Goal: Transaction & Acquisition: Obtain resource

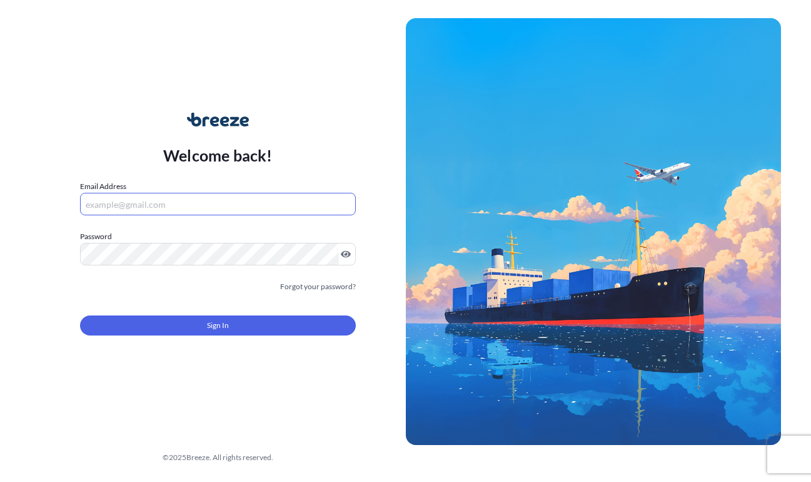
click at [230, 211] on input "Email Address" at bounding box center [218, 204] width 276 height 23
type input "[EMAIL_ADDRESS][DOMAIN_NAME]"
drag, startPoint x: 168, startPoint y: 321, endPoint x: 166, endPoint y: 337, distance: 16.3
click at [167, 323] on div "Sign In" at bounding box center [218, 322] width 276 height 28
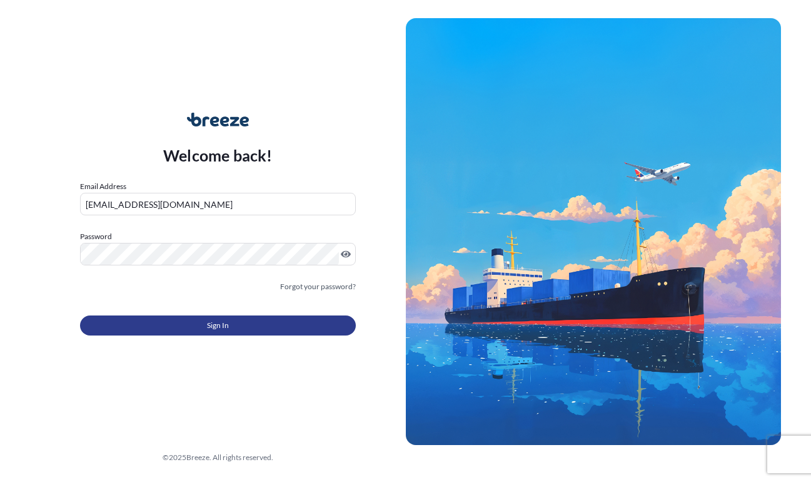
click at [166, 335] on button "Sign In" at bounding box center [218, 325] width 276 height 20
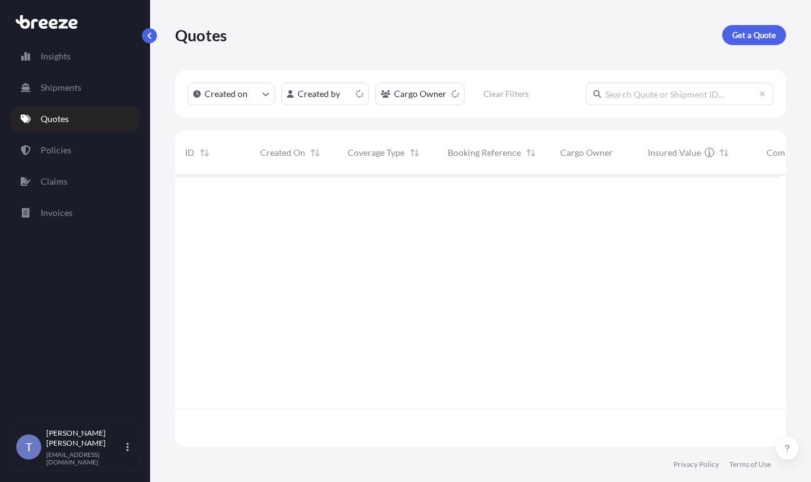
scroll to position [256, 595]
click at [733, 35] on p "Get a Quote" at bounding box center [754, 35] width 44 height 13
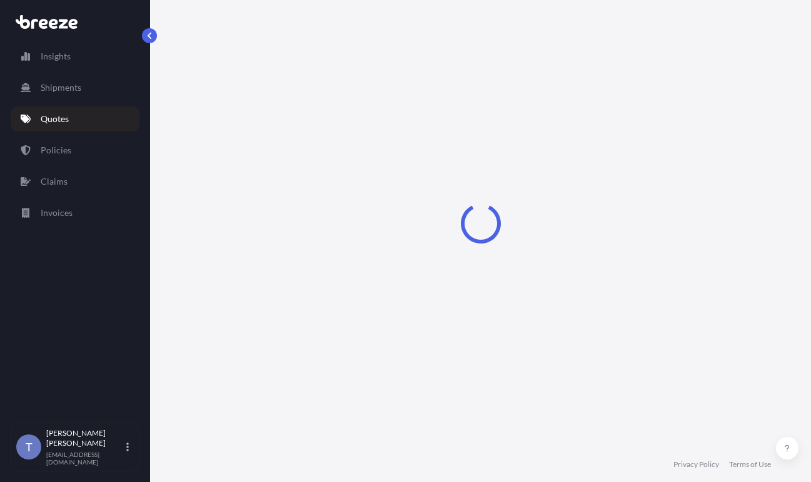
scroll to position [23, 0]
select select "Sea"
select select "1"
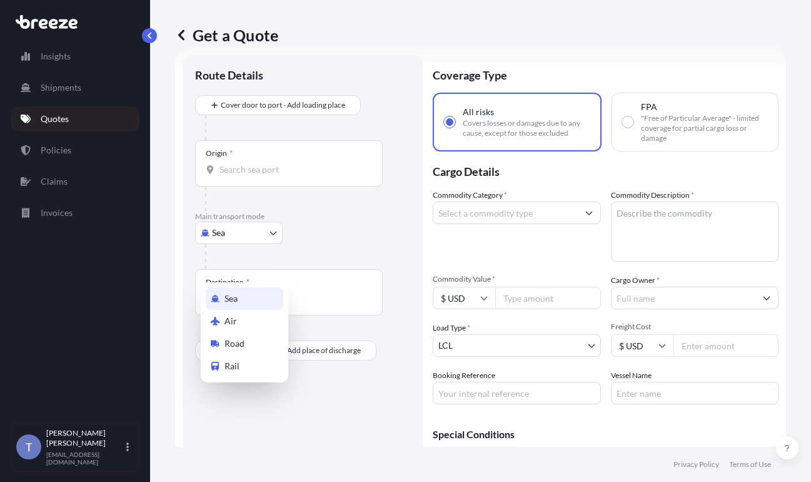
click at [241, 268] on body "Insights Shipments Quotes Policies Claims Invoices T [PERSON_NAME] [EMAIL_ADDRE…" at bounding box center [405, 287] width 811 height 575
click at [256, 342] on div "Road" at bounding box center [245, 343] width 78 height 23
select select "Road"
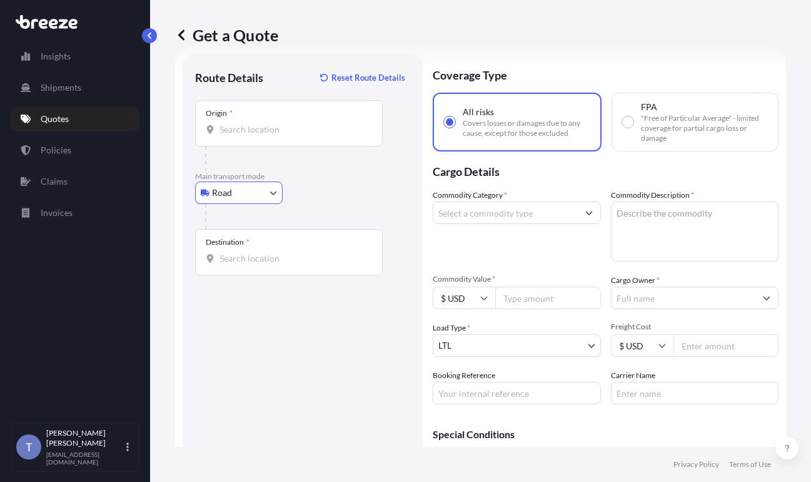
click at [271, 265] on input "Destination *" at bounding box center [294, 258] width 148 height 13
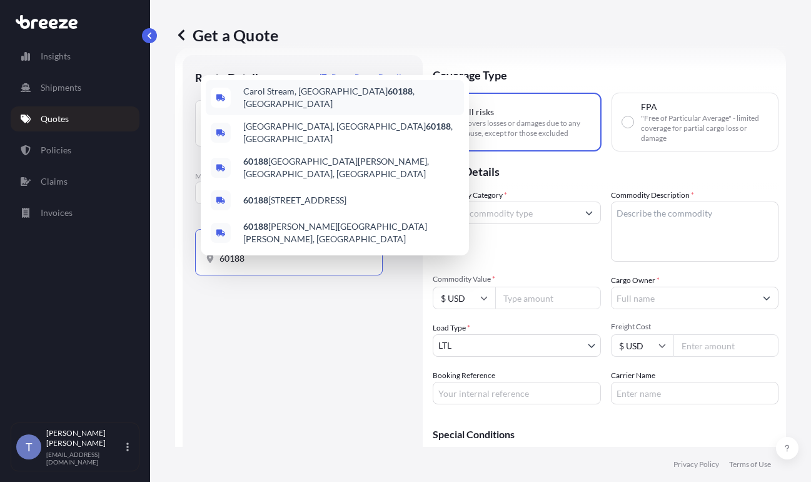
click at [278, 103] on span "Carol Stream, IL 60188 , [GEOGRAPHIC_DATA]" at bounding box center [351, 97] width 216 height 25
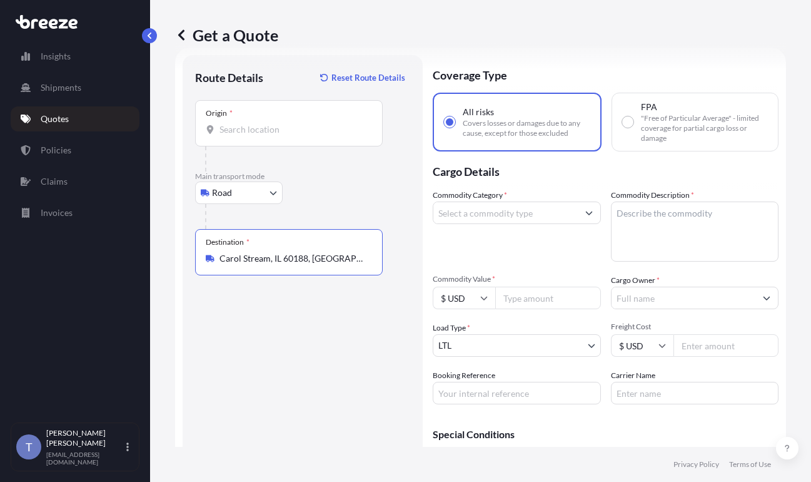
type input "Carol Stream, IL 60188, [GEOGRAPHIC_DATA]"
click at [569, 224] on input "Commodity Category *" at bounding box center [505, 212] width 144 height 23
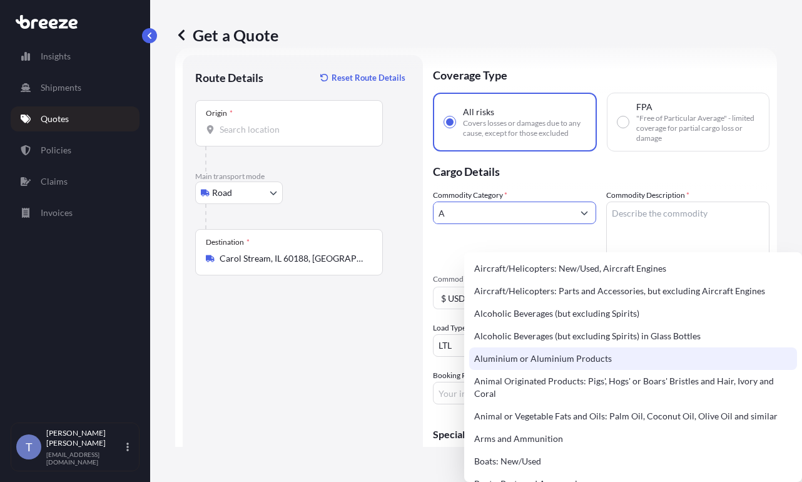
click at [562, 360] on div "Aluminium or Aluminium Products" at bounding box center [633, 358] width 328 height 23
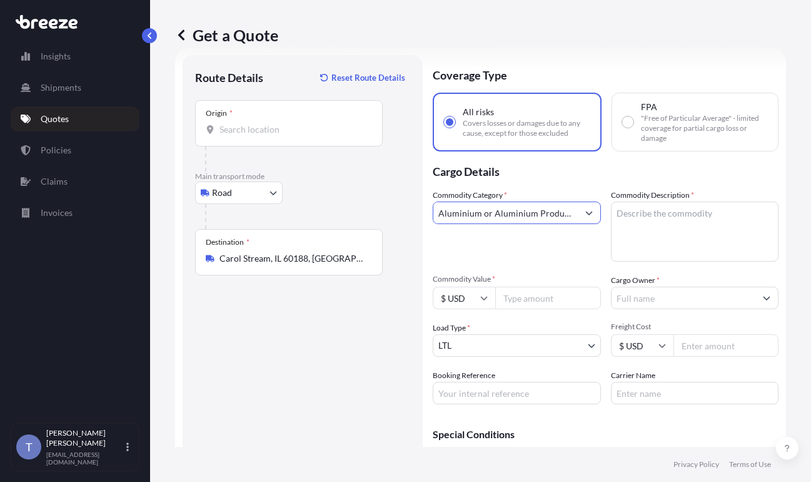
type input "Aluminium or Aluminium Products"
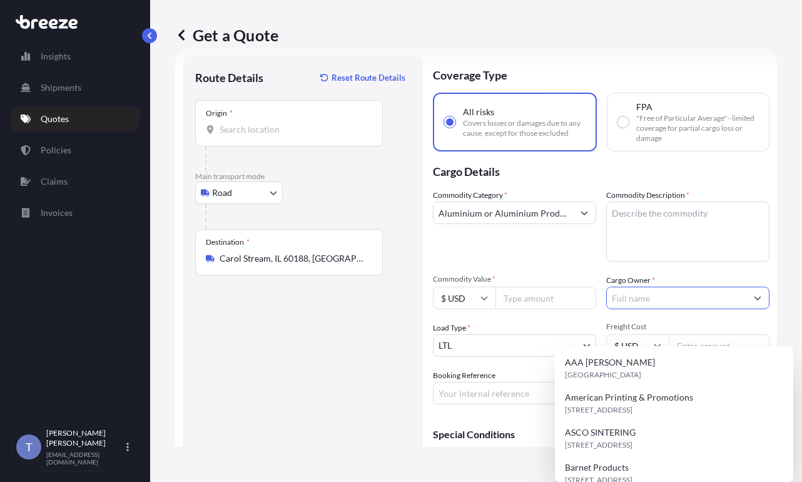
click at [666, 309] on input "Cargo Owner *" at bounding box center [676, 297] width 139 height 23
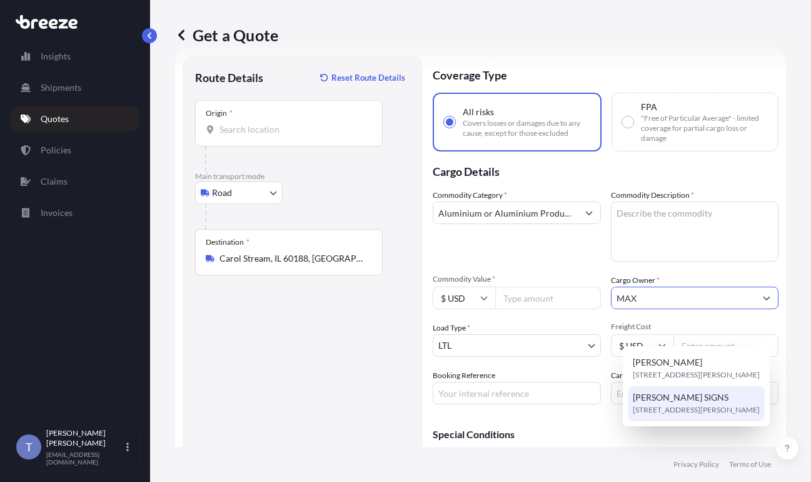
click at [696, 403] on span "[PERSON_NAME] SIGNS" at bounding box center [681, 397] width 96 height 13
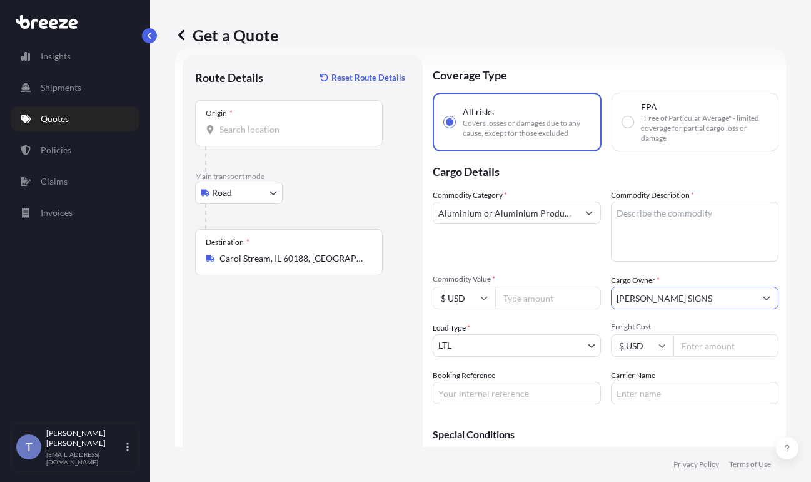
type input "[PERSON_NAME] SIGNS"
click at [686, 404] on input "Carrier Name" at bounding box center [695, 393] width 168 height 23
type input "XPO LOGISTICS"
click at [670, 250] on textarea "Commodity Description *" at bounding box center [695, 231] width 168 height 60
paste textarea "yard signs / decals"
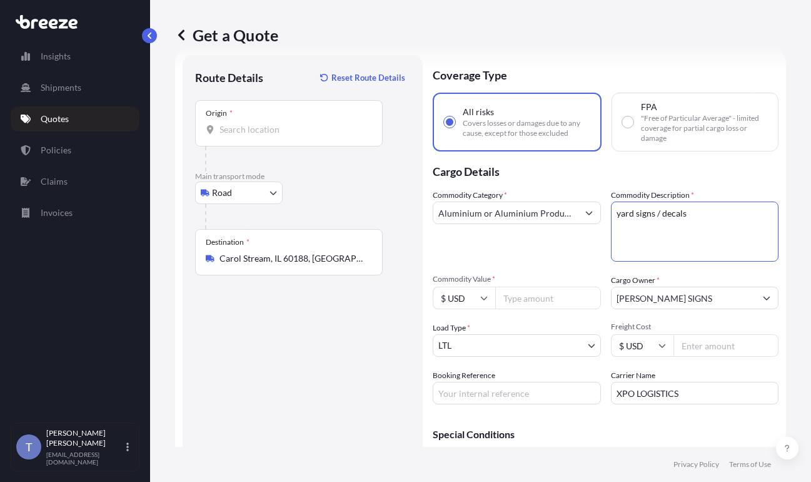
type textarea "yard signs / decals"
click at [707, 357] on input "Freight Cost" at bounding box center [727, 345] width 106 height 23
type input "6"
type input "735.74"
click at [549, 309] on input "Commodity Value *" at bounding box center [548, 297] width 106 height 23
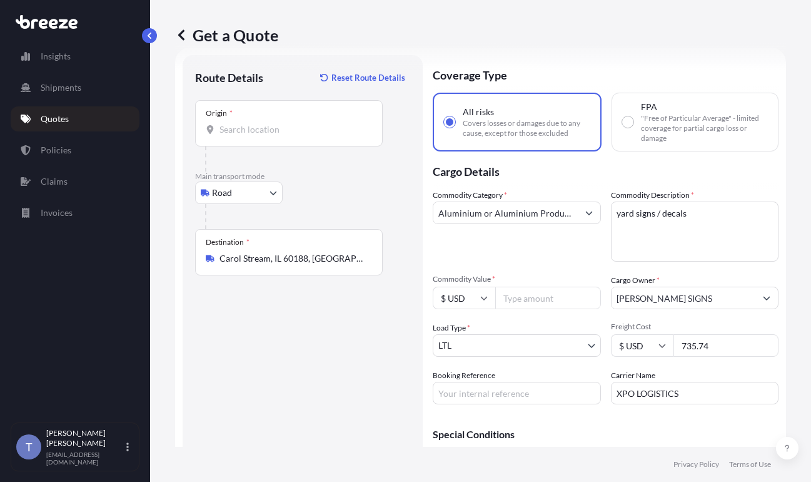
paste input "32000"
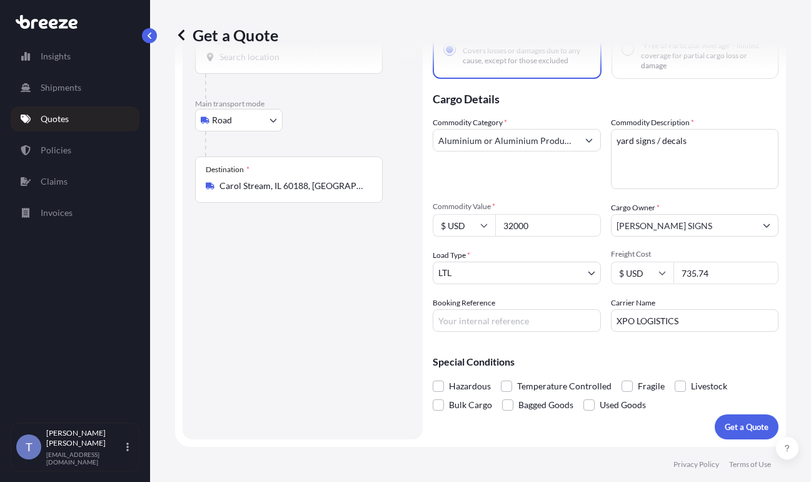
scroll to position [148, 0]
type input "32000"
click at [633, 380] on span at bounding box center [627, 385] width 11 height 11
click at [622, 377] on input "Fragile" at bounding box center [622, 377] width 0 height 0
click at [529, 322] on div "Coverage Type All risks Covers losses or damages due to any cause, except for t…" at bounding box center [606, 210] width 346 height 457
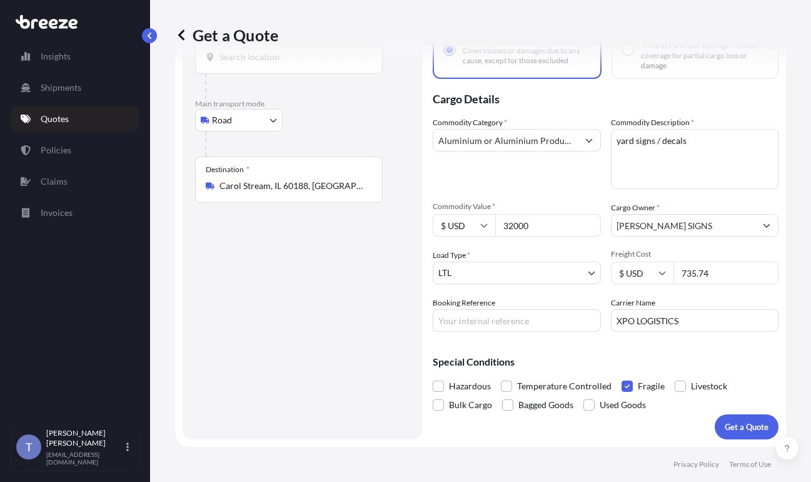
click at [530, 314] on input "Booking Reference" at bounding box center [517, 320] width 168 height 23
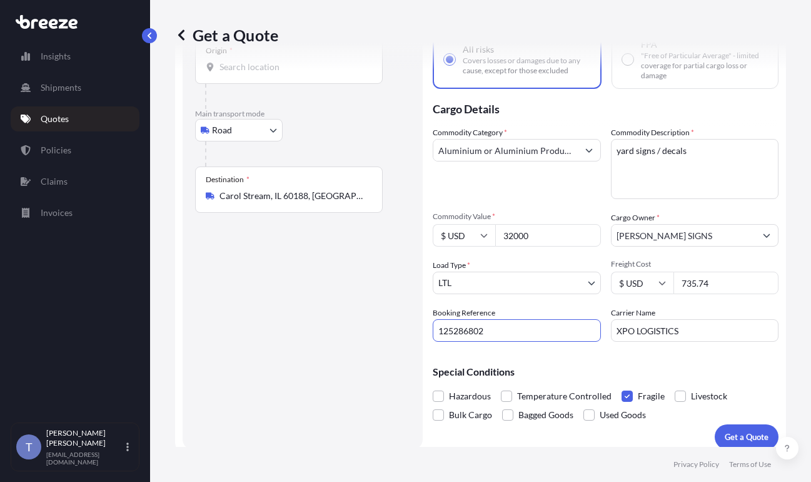
type input "125286802"
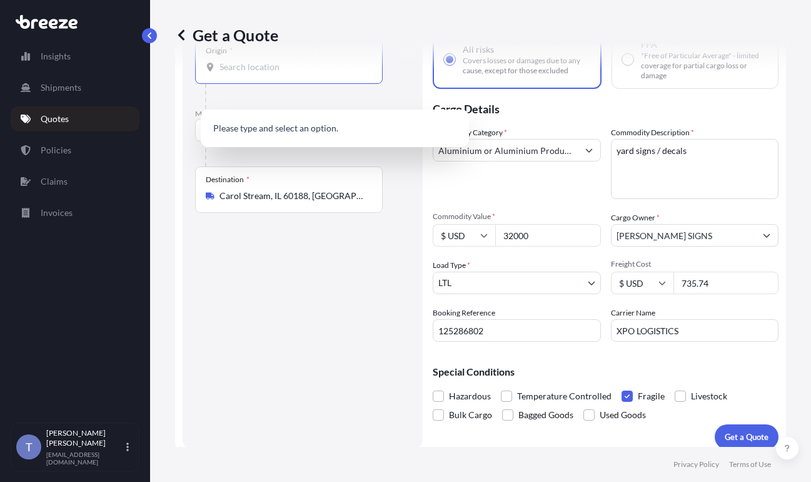
click at [241, 73] on input "Origin *" at bounding box center [294, 67] width 148 height 13
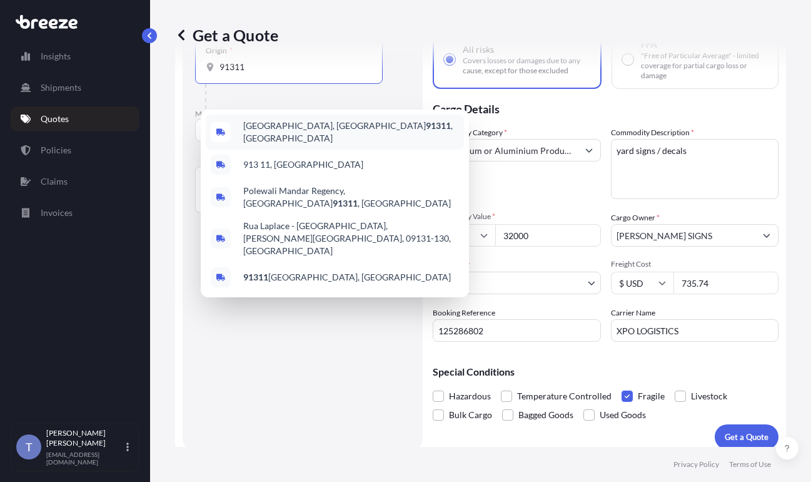
click at [308, 138] on span "[GEOGRAPHIC_DATA] , [GEOGRAPHIC_DATA]" at bounding box center [351, 131] width 216 height 25
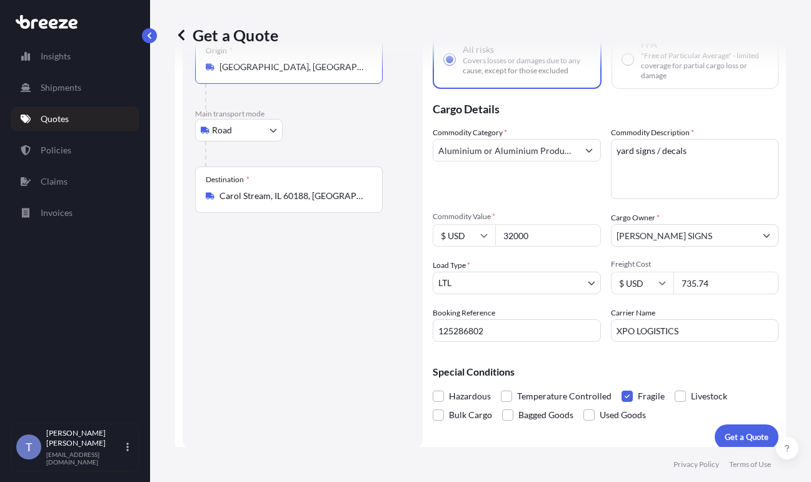
scroll to position [150, 0]
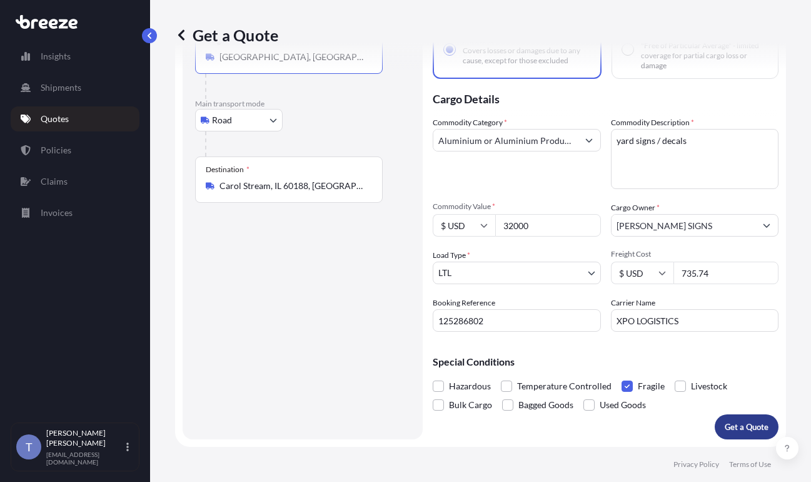
type input "[GEOGRAPHIC_DATA], [GEOGRAPHIC_DATA]"
click at [746, 420] on p "Get a Quote" at bounding box center [747, 426] width 44 height 13
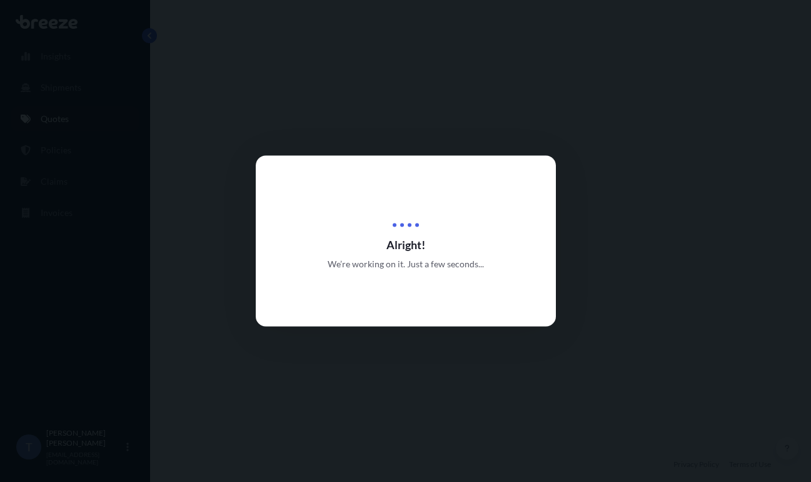
select select "Road"
select select "1"
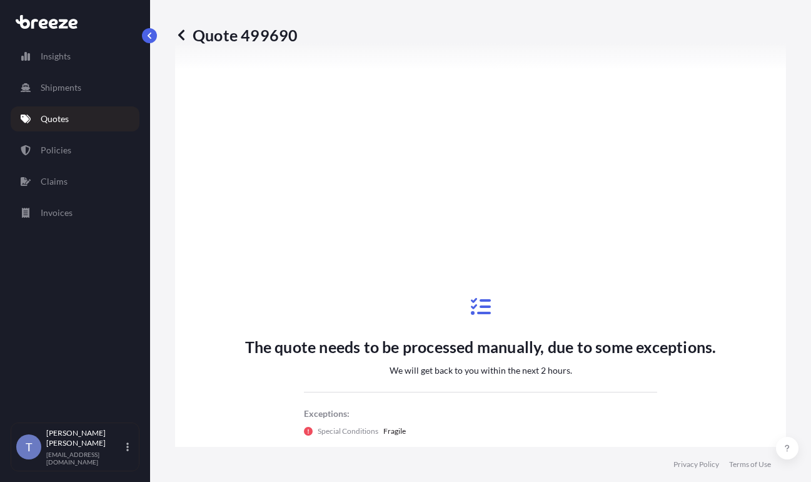
scroll to position [536, 0]
